Goal: Task Accomplishment & Management: Manage account settings

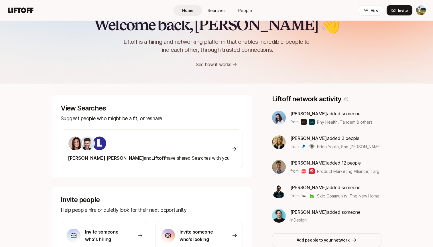
scroll to position [18, 0]
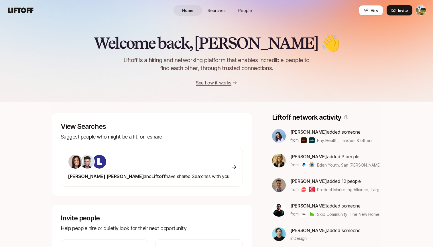
click at [419, 7] on html "Home Searches People Hire Home Searches People Hire Hire Invite Welcome back, […" at bounding box center [216, 123] width 433 height 247
click at [208, 7] on span "Searches" at bounding box center [217, 10] width 18 height 6
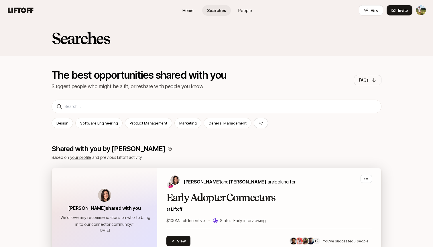
click at [205, 194] on h2 "Early Adopter Connectors" at bounding box center [270, 197] width 206 height 11
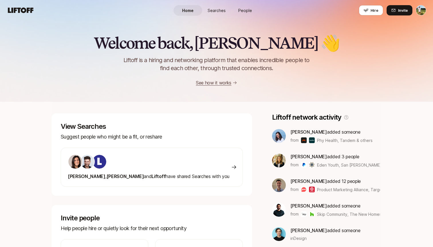
click at [216, 10] on span "Searches" at bounding box center [217, 10] width 18 height 6
click at [216, 8] on span "Searches" at bounding box center [217, 10] width 18 height 6
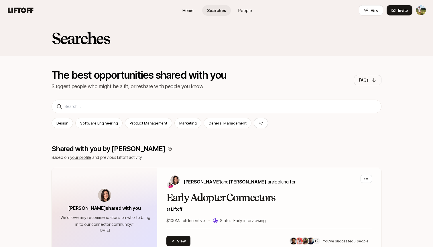
click at [247, 6] on link "People" at bounding box center [245, 10] width 29 height 11
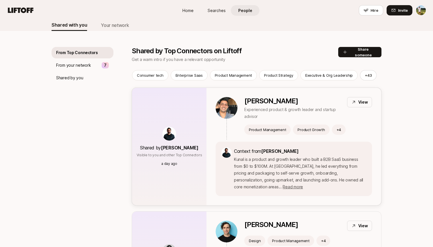
scroll to position [34, 0]
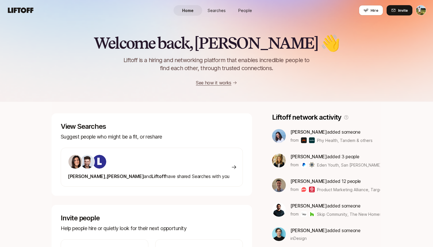
click at [225, 8] on span "Searches" at bounding box center [217, 10] width 18 height 6
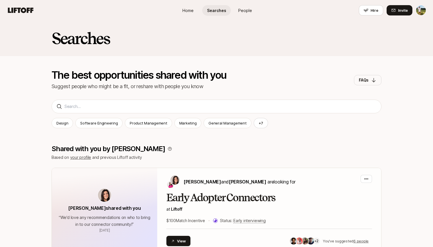
click at [243, 12] on span "People" at bounding box center [246, 10] width 14 height 6
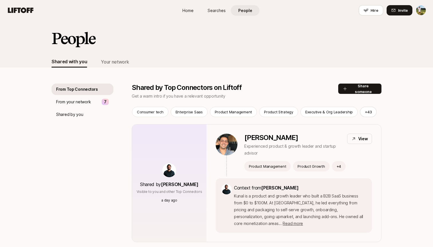
click at [218, 12] on span "Searches" at bounding box center [217, 10] width 18 height 6
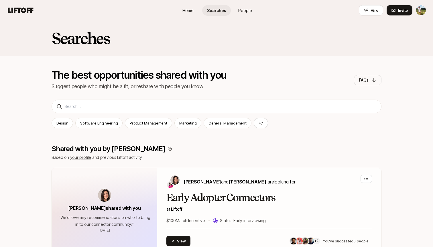
click at [183, 14] on link "Home" at bounding box center [188, 10] width 29 height 11
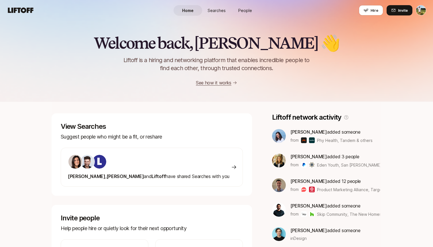
click at [215, 12] on span "Searches" at bounding box center [217, 10] width 18 height 6
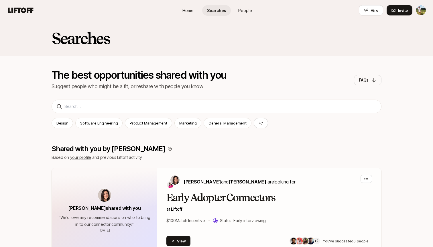
click at [189, 13] on span "Home" at bounding box center [188, 10] width 11 height 6
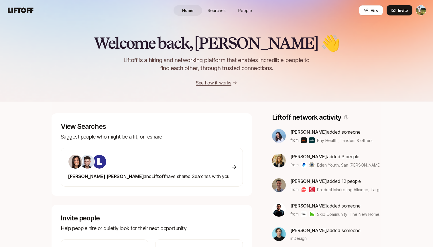
click at [207, 9] on link "Searches" at bounding box center [216, 10] width 29 height 11
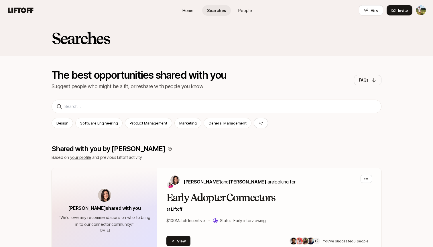
click at [186, 10] on span "Home" at bounding box center [188, 10] width 11 height 6
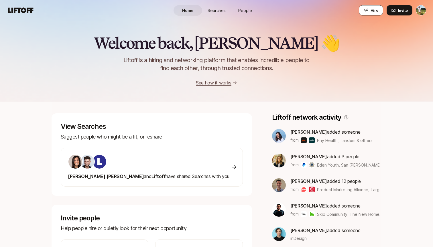
click at [370, 13] on button "Hire" at bounding box center [371, 10] width 24 height 10
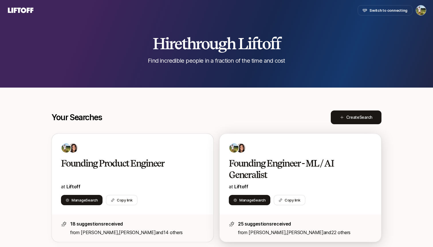
click at [286, 169] on h2 "Founding Engineer - ML / AI Generalist" at bounding box center [294, 169] width 131 height 23
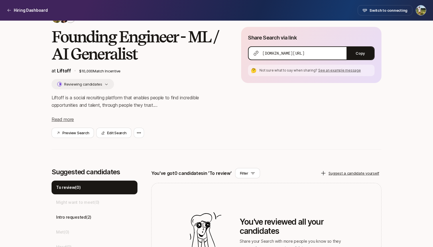
scroll to position [73, 0]
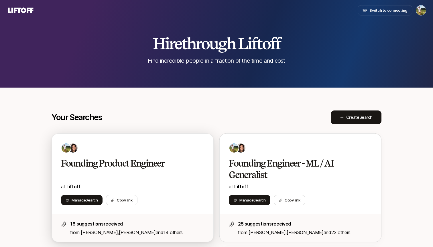
click at [140, 164] on h2 "Founding Product Engineer" at bounding box center [126, 163] width 131 height 11
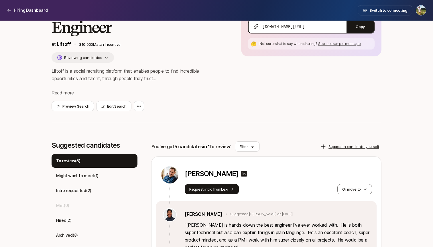
scroll to position [101, 0]
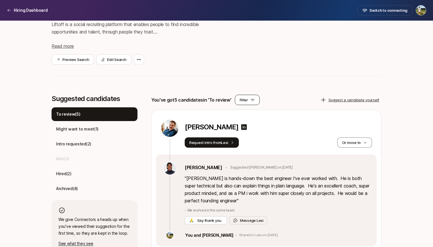
click at [251, 101] on icon at bounding box center [253, 100] width 5 height 5
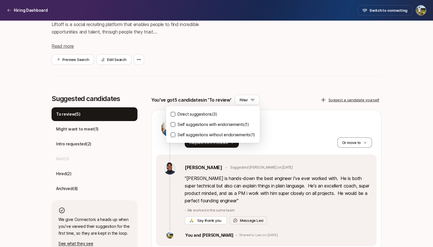
click at [225, 125] on p "Self suggestions with endorsements ( 1 )" at bounding box center [214, 124] width 72 height 7
click at [175, 125] on button "Self suggestions with endorsements ( 1 )" at bounding box center [173, 124] width 5 height 5
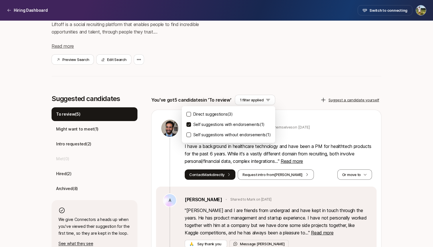
click at [225, 125] on p "Self suggestions with endorsements ( 1 )" at bounding box center [230, 124] width 72 height 7
click at [191, 125] on button "Self suggestions with endorsements ( 1 )" at bounding box center [189, 124] width 5 height 5
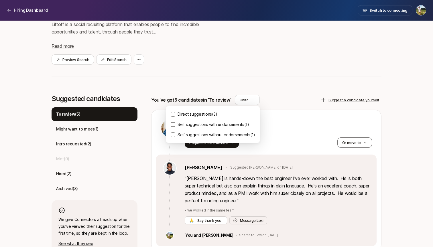
click at [210, 117] on p "Direct suggestions ( 3 )" at bounding box center [198, 114] width 40 height 7
click at [175, 117] on button "Direct suggestions ( 3 )" at bounding box center [173, 114] width 5 height 5
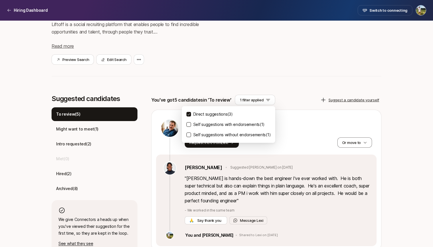
click at [210, 117] on p "Direct suggestions ( 3 )" at bounding box center [214, 114] width 40 height 7
click at [191, 117] on button "Direct suggestions ( 3 )" at bounding box center [189, 114] width 5 height 5
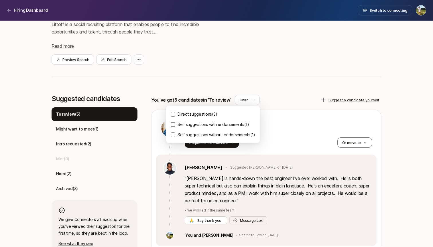
click at [207, 137] on p "Self suggestions without endorsements ( 1 )" at bounding box center [217, 135] width 78 height 7
click at [175, 137] on button "Self suggestions without endorsements ( 1 )" at bounding box center [173, 135] width 5 height 5
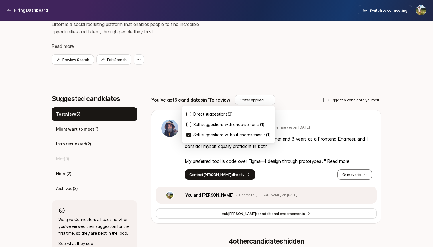
click at [211, 136] on p "Self suggestions without endorsements ( 1 )" at bounding box center [233, 135] width 78 height 7
click at [191, 136] on button "Self suggestions without endorsements ( 1 )" at bounding box center [189, 135] width 5 height 5
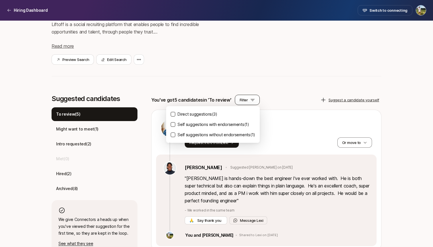
click at [249, 95] on button "Filter" at bounding box center [247, 100] width 25 height 10
click at [252, 99] on icon at bounding box center [253, 100] width 5 height 5
click at [256, 83] on div "Founding Product Engineer at Liftoff $10,000 Match Incentive Reviewing candidat…" at bounding box center [217, 14] width 330 height 148
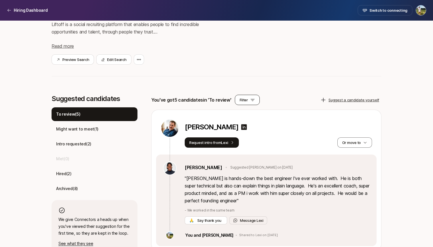
click at [246, 103] on button "Filter" at bounding box center [247, 100] width 25 height 10
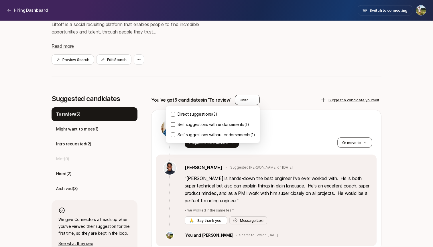
click at [246, 103] on button "Filter" at bounding box center [247, 100] width 25 height 10
click at [222, 59] on div "Preview Search Edit Search" at bounding box center [137, 59] width 171 height 10
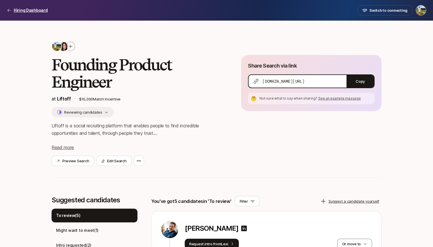
scroll to position [0, 0]
click at [22, 10] on p "Hiring Dashboard" at bounding box center [31, 10] width 34 height 7
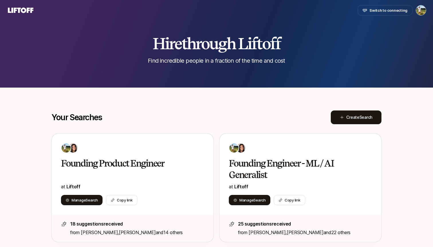
click at [29, 9] on icon at bounding box center [21, 9] width 26 height 5
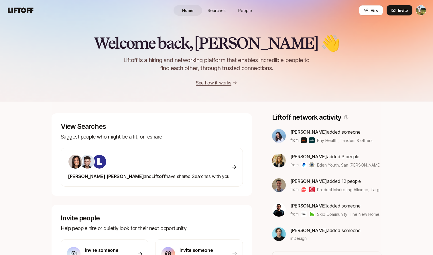
click at [209, 14] on link "Searches" at bounding box center [216, 10] width 29 height 11
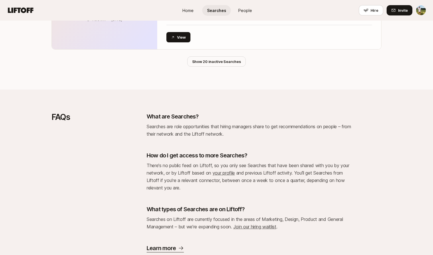
scroll to position [1678, 0]
